Goal: Task Accomplishment & Management: Manage account settings

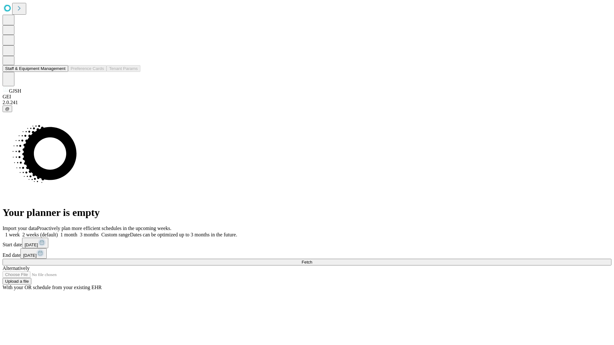
click at [61, 72] on button "Staff & Equipment Management" at bounding box center [36, 68] width 66 height 7
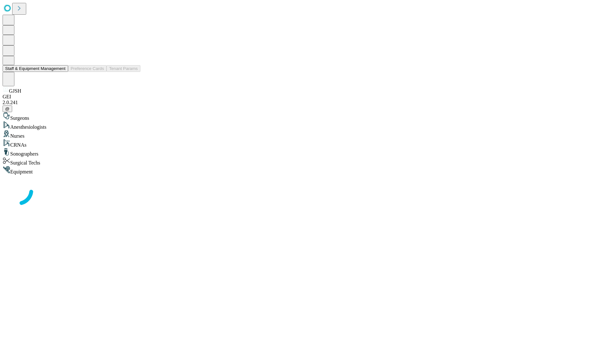
click at [61, 72] on button "Staff & Equipment Management" at bounding box center [36, 68] width 66 height 7
